Goal: Find specific page/section: Find specific page/section

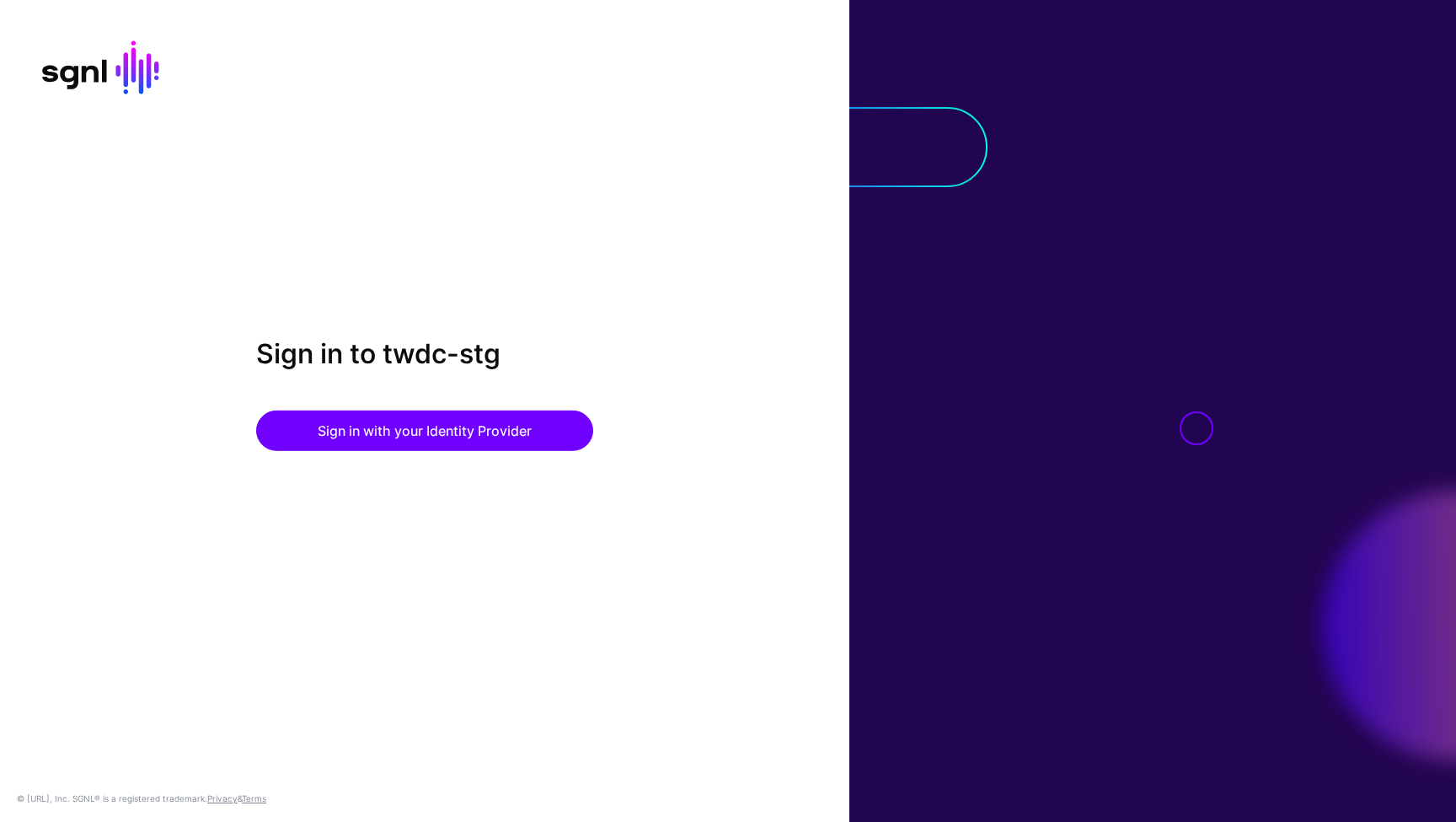
click at [467, 451] on div "Sign in to twdc-stg Sign in with your Identity Provider" at bounding box center [424, 411] width 849 height 147
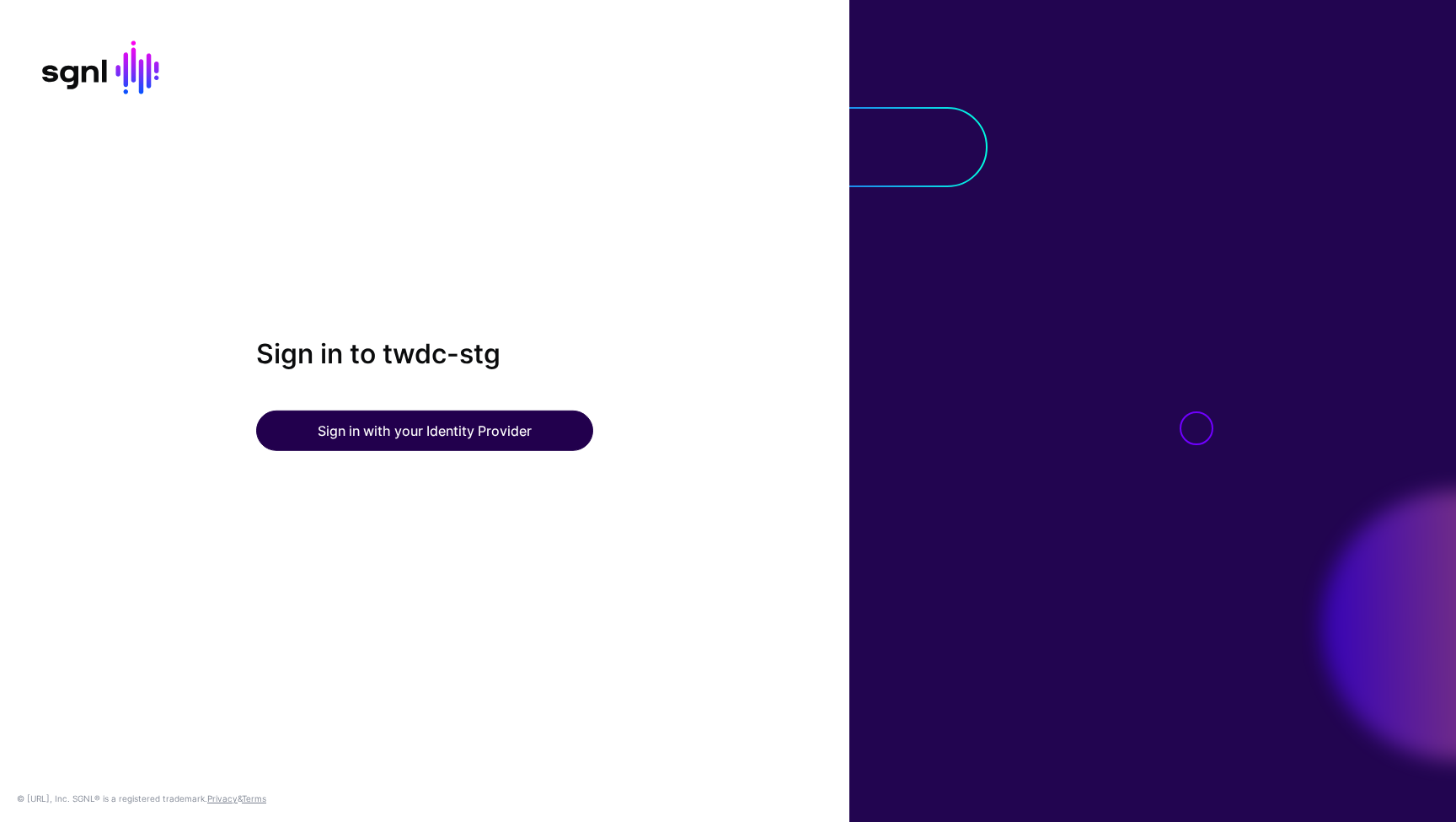
click at [465, 443] on button "Sign in with your Identity Provider" at bounding box center [424, 430] width 337 height 41
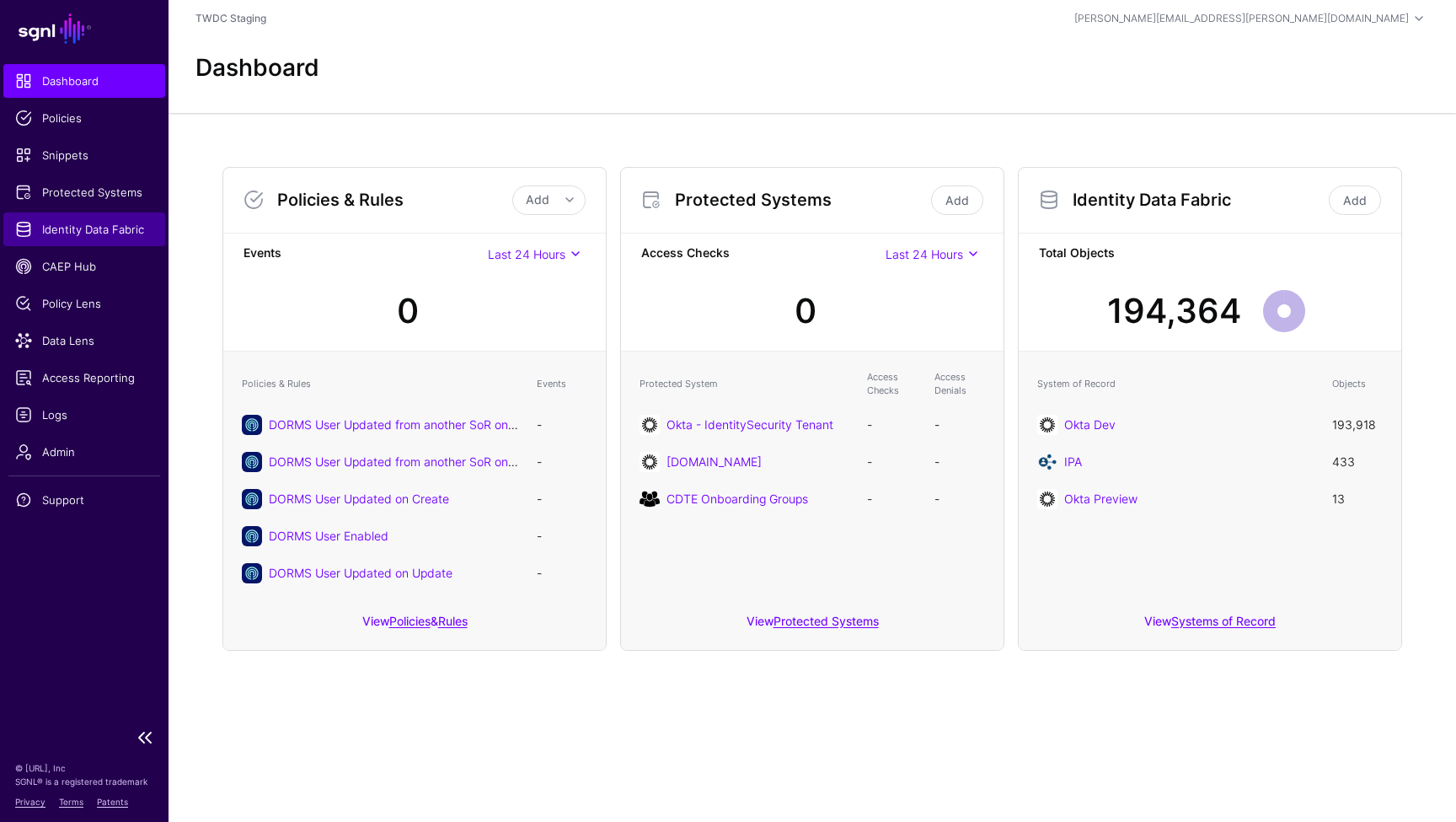
click at [102, 212] on ul "Dashboard Policies Snippets Protected Systems Identity Data Fabric CAEP Hub Pol…" at bounding box center [84, 392] width 168 height 655
click at [105, 233] on span "Identity Data Fabric" at bounding box center [85, 230] width 138 height 17
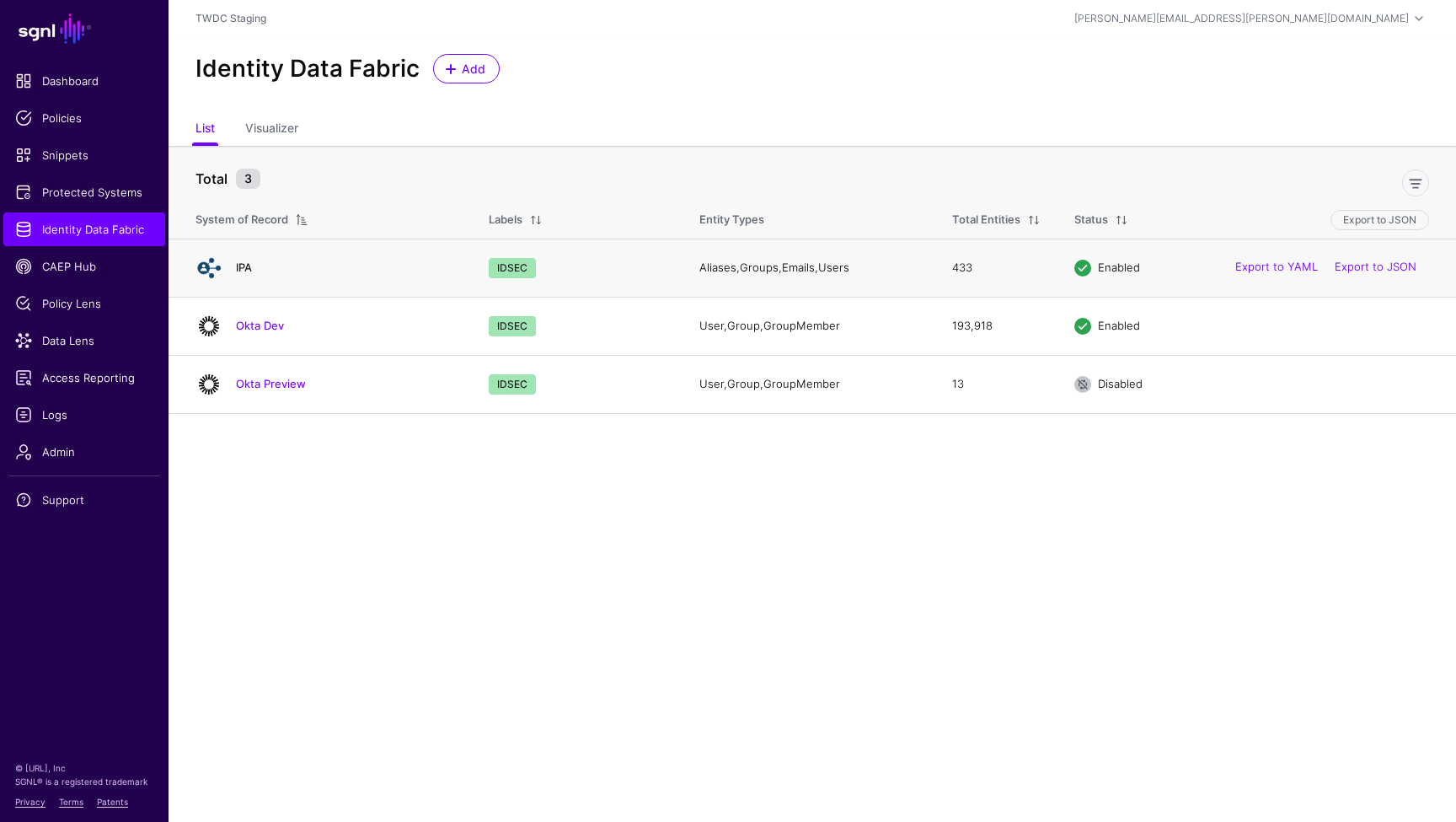
click at [238, 269] on link "IPA" at bounding box center [244, 267] width 16 height 14
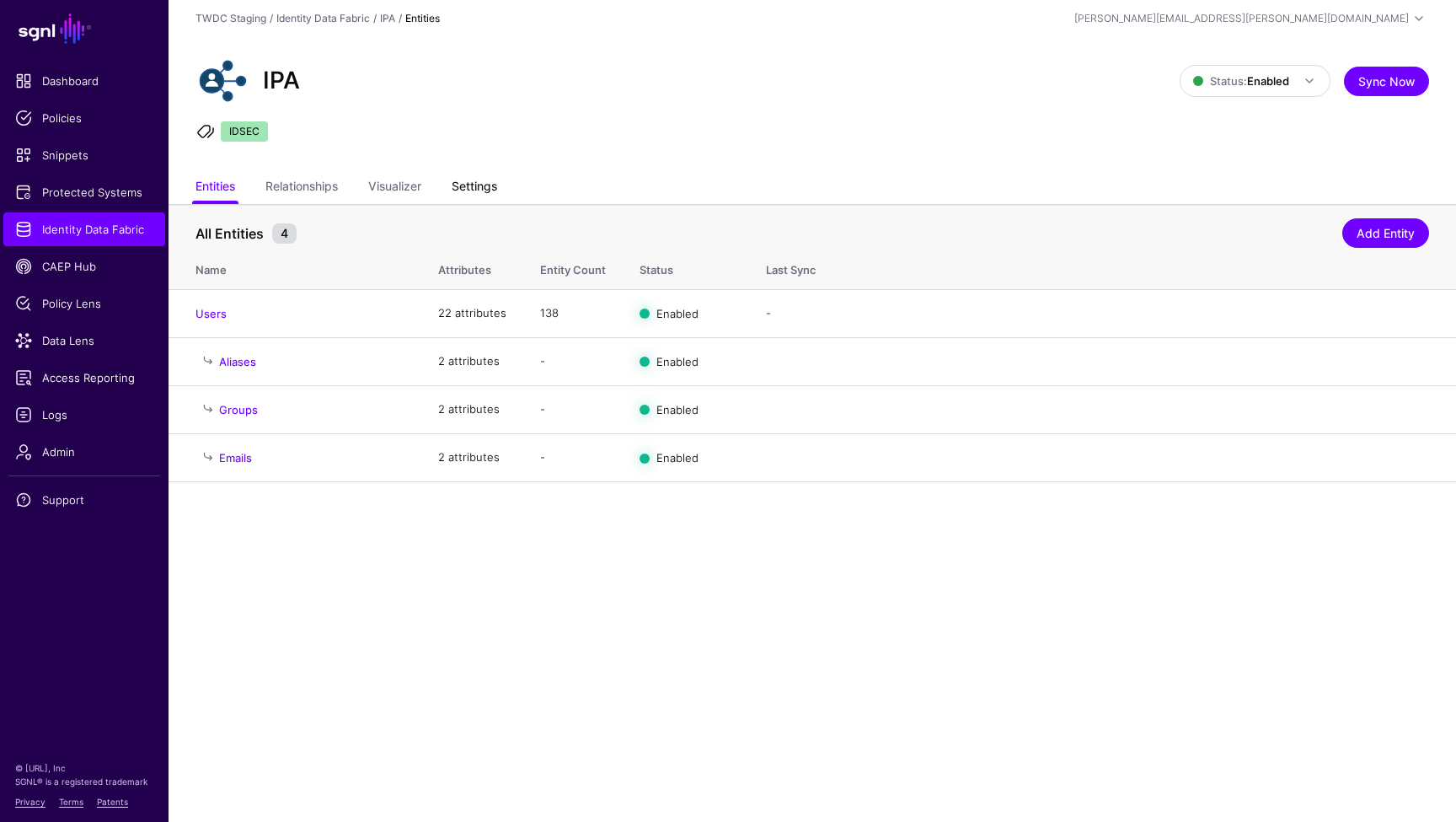
click at [471, 188] on link "Settings" at bounding box center [474, 188] width 46 height 32
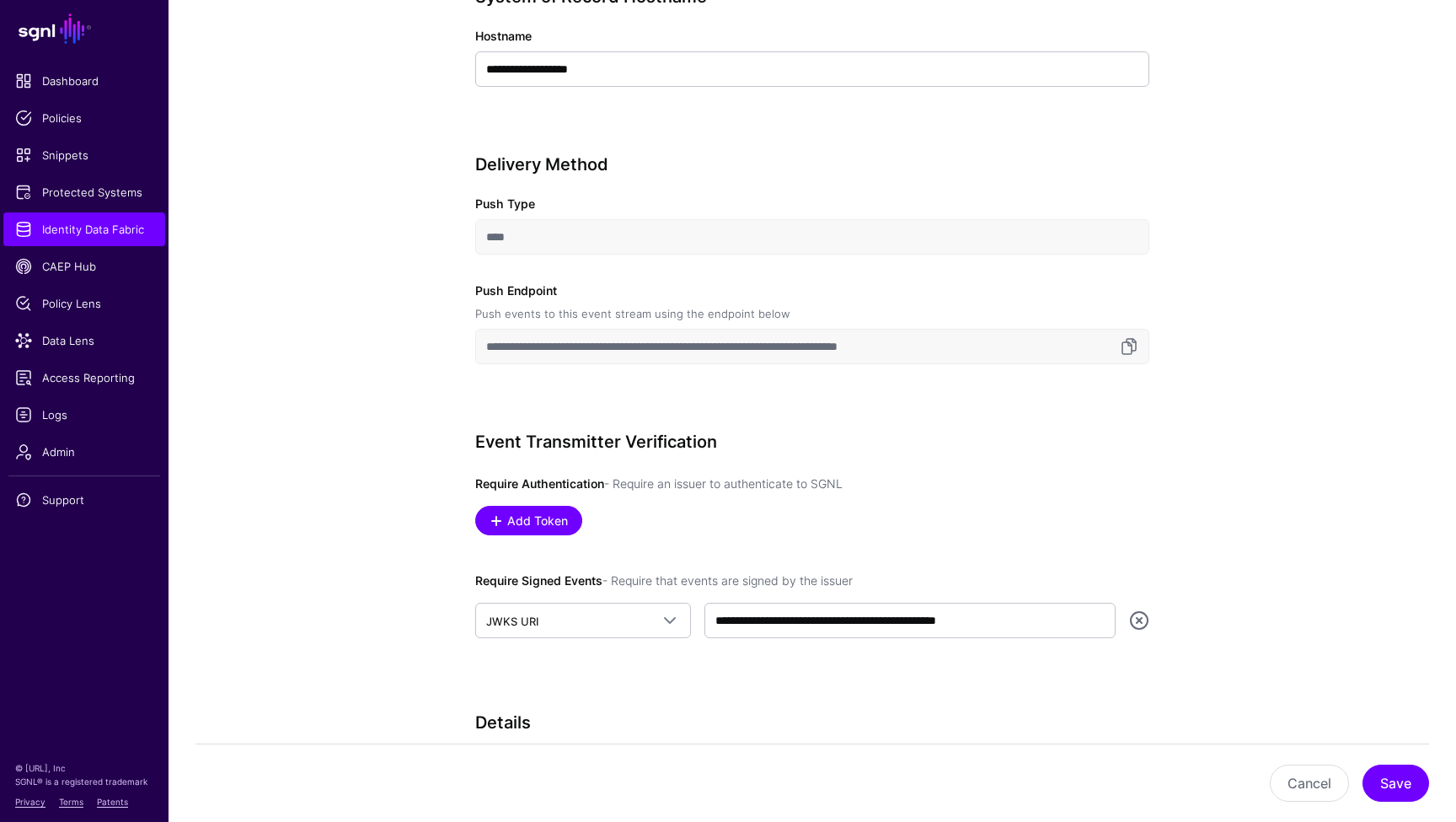
scroll to position [713, 0]
